Goal: Download file/media

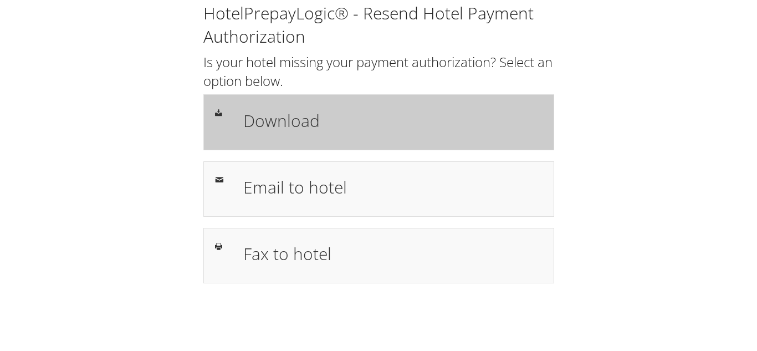
click at [305, 131] on h1 "Download" at bounding box center [392, 120] width 299 height 25
